Goal: Navigation & Orientation: Find specific page/section

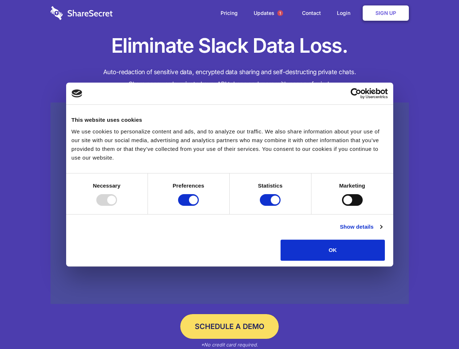
click at [117, 206] on div at bounding box center [106, 200] width 21 height 12
click at [199, 206] on input "Preferences" at bounding box center [188, 200] width 21 height 12
checkbox input "false"
click at [271, 206] on input "Statistics" at bounding box center [270, 200] width 21 height 12
checkbox input "false"
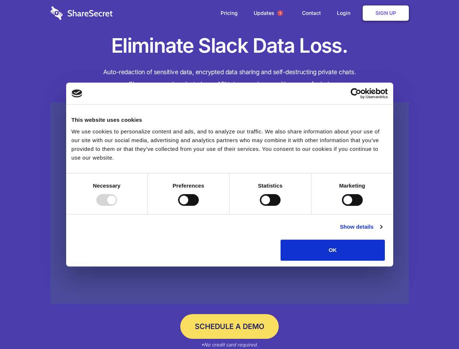
click at [342, 206] on input "Marketing" at bounding box center [352, 200] width 21 height 12
checkbox input "true"
click at [382, 231] on link "Show details" at bounding box center [361, 226] width 42 height 9
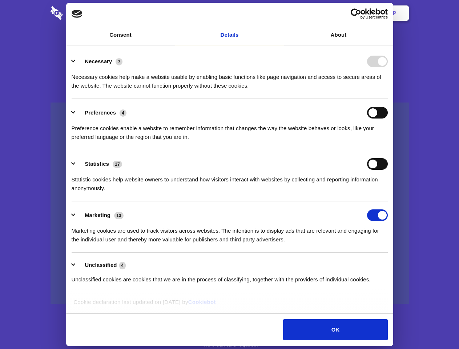
click at [388, 99] on li "Necessary 7 Necessary cookies help make a website usable by enabling basic func…" at bounding box center [230, 73] width 316 height 51
click at [280, 13] on span "1" at bounding box center [280, 13] width 6 height 6
